Goal: Information Seeking & Learning: Learn about a topic

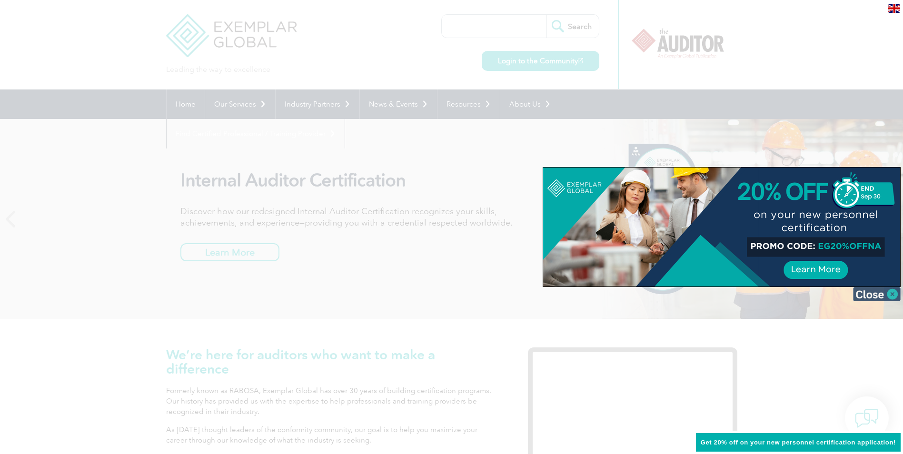
click at [879, 298] on img at bounding box center [877, 294] width 48 height 14
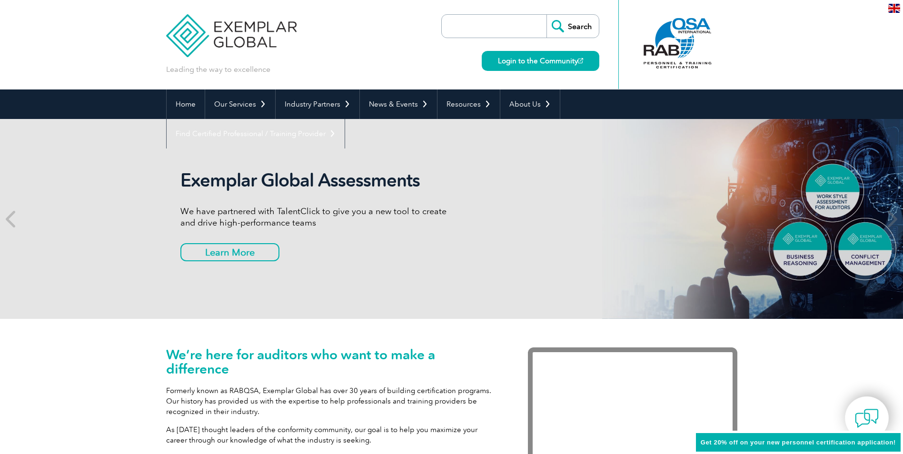
scroll to position [48, 0]
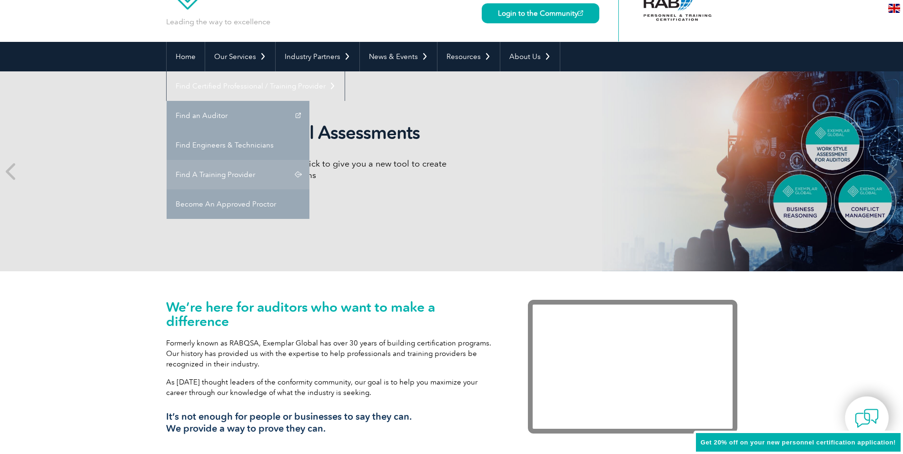
click at [309, 160] on link "Find A Training Provider" at bounding box center [238, 174] width 143 height 29
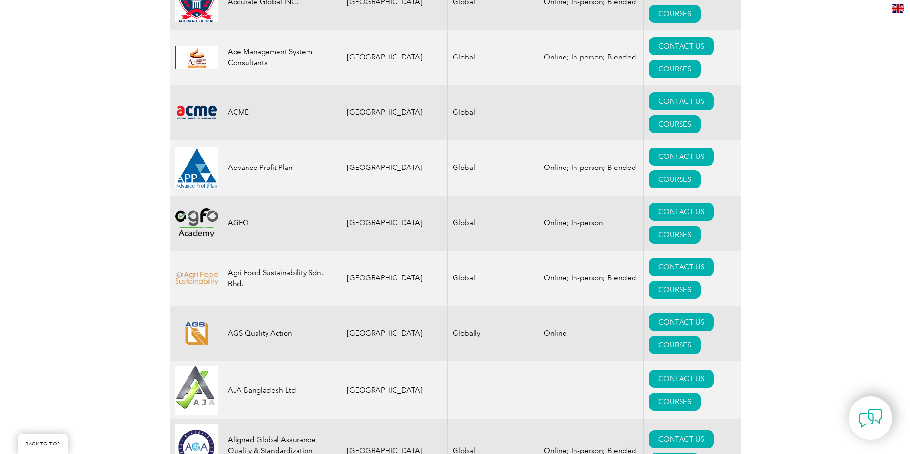
scroll to position [761, 0]
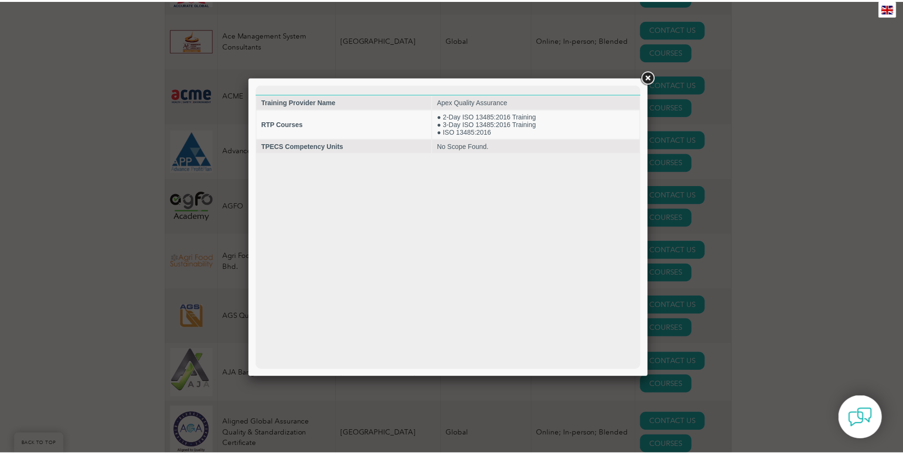
scroll to position [0, 0]
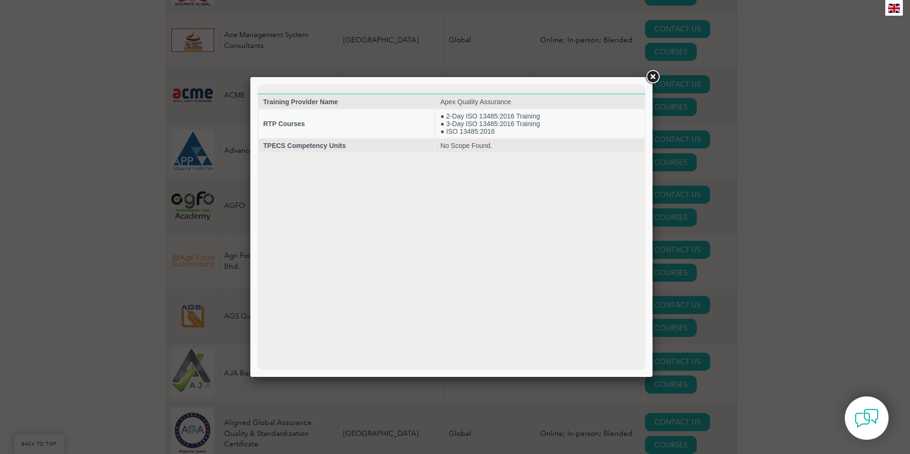
click at [651, 76] on link at bounding box center [652, 77] width 17 height 17
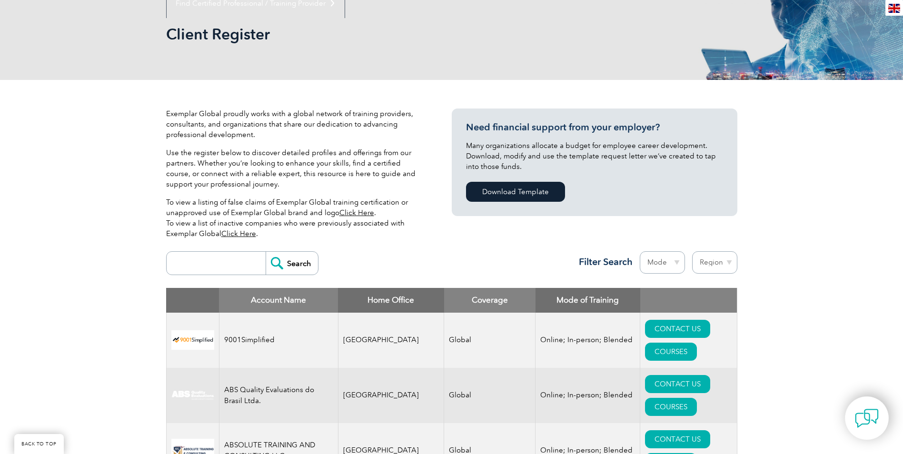
scroll to position [143, 0]
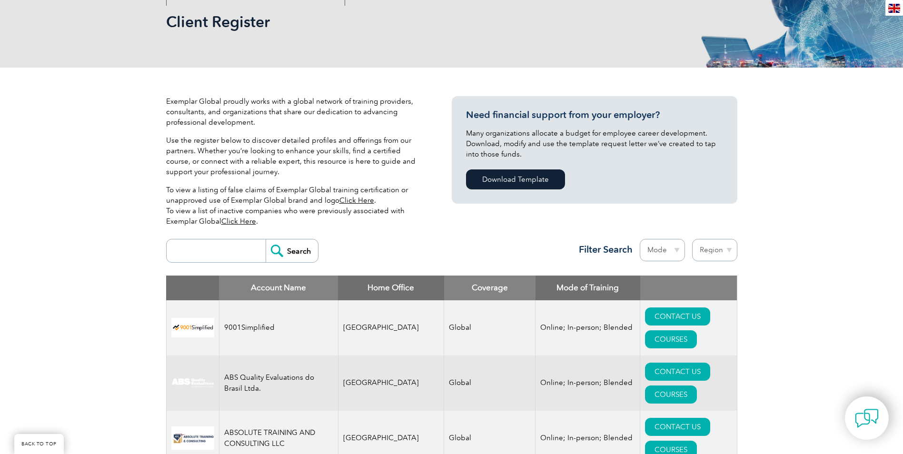
click at [230, 244] on input "search" at bounding box center [218, 250] width 94 height 23
type input "IATF"
click at [265, 239] on input "Search" at bounding box center [291, 250] width 52 height 23
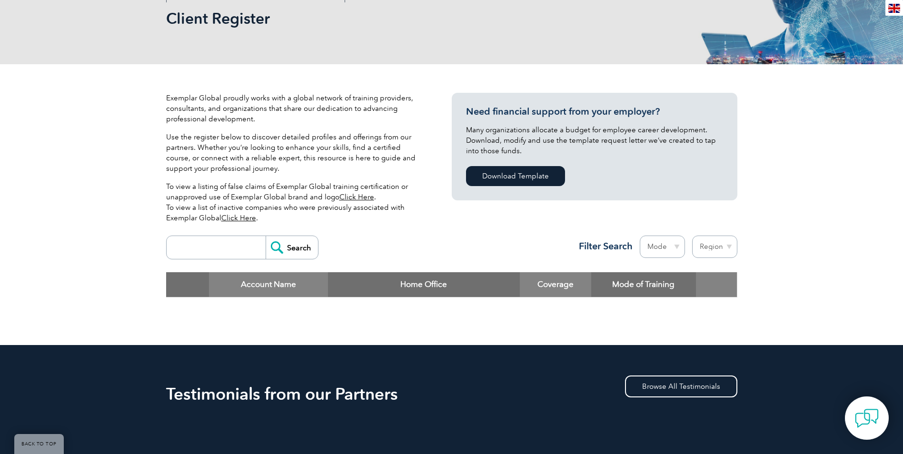
scroll to position [143, 0]
